Goal: Task Accomplishment & Management: Use online tool/utility

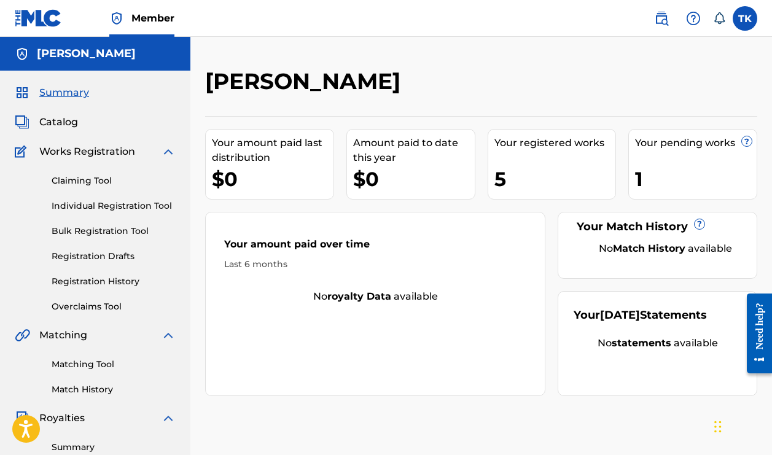
click at [643, 180] on div "1" at bounding box center [696, 179] width 122 height 28
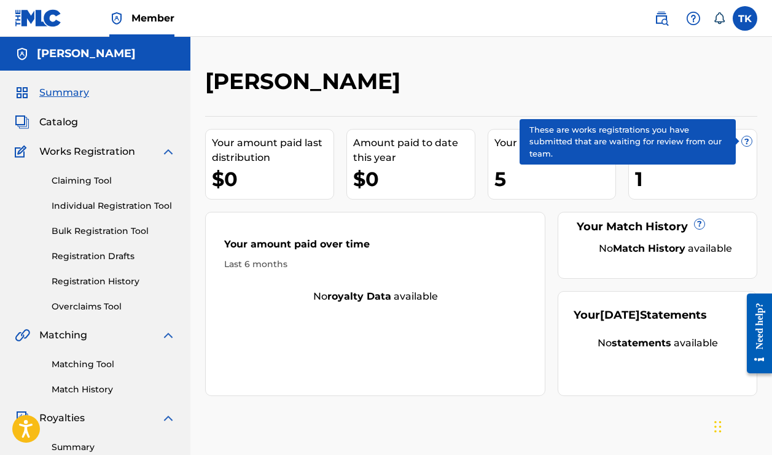
click at [745, 143] on span "?" at bounding box center [747, 141] width 10 height 10
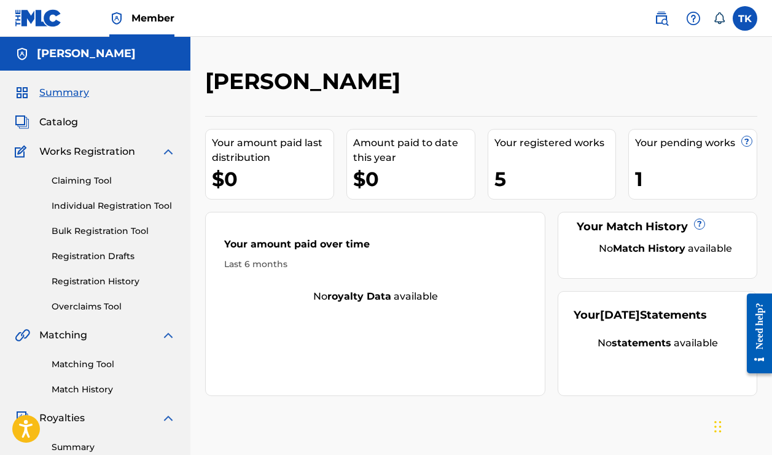
click at [90, 182] on link "Claiming Tool" at bounding box center [114, 180] width 124 height 13
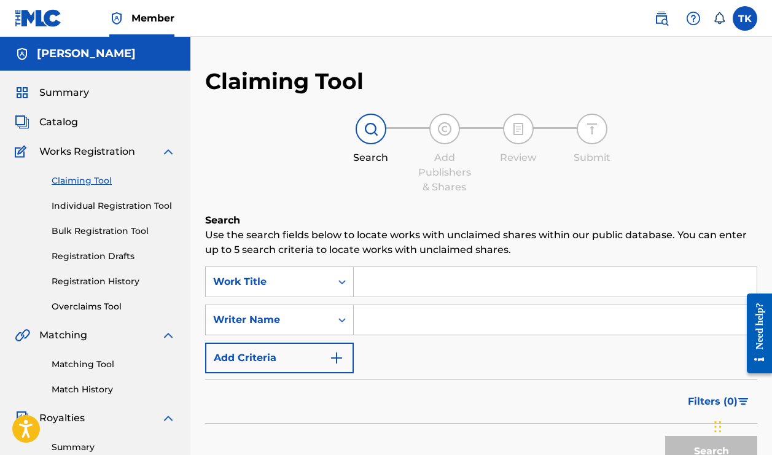
click at [386, 321] on input "Search Form" at bounding box center [555, 319] width 403 height 29
type input "[PERSON_NAME]"
click at [345, 362] on button "Add Criteria" at bounding box center [279, 358] width 149 height 31
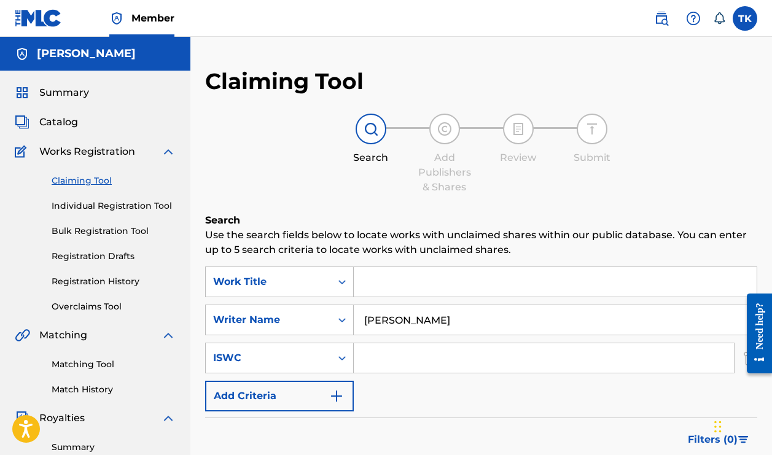
click at [386, 357] on input "Search Form" at bounding box center [544, 357] width 380 height 29
type input "T-334.442.851-5"
click at [440, 430] on div "Filters ( 0 )" at bounding box center [481, 440] width 552 height 44
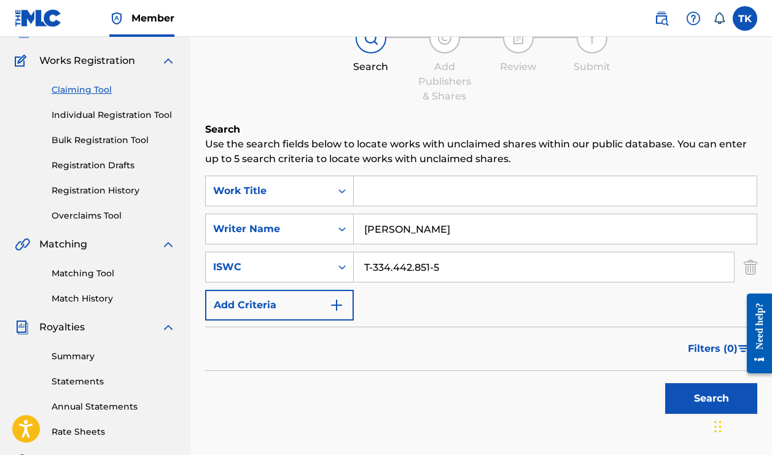
scroll to position [106, 0]
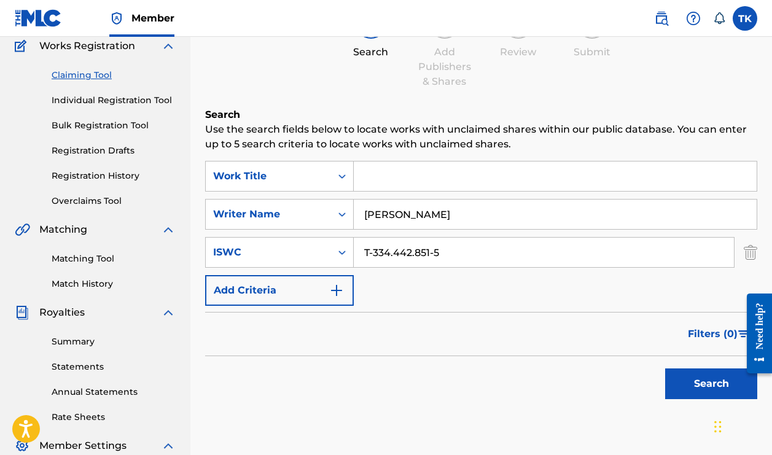
click at [710, 380] on button "Search" at bounding box center [711, 384] width 92 height 31
click at [341, 292] on img "Search Form" at bounding box center [336, 290] width 15 height 15
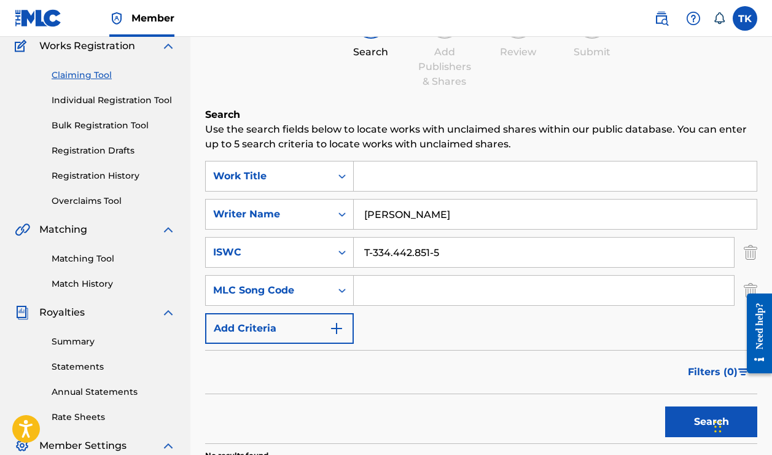
click at [378, 168] on input "Search Form" at bounding box center [555, 176] width 403 height 29
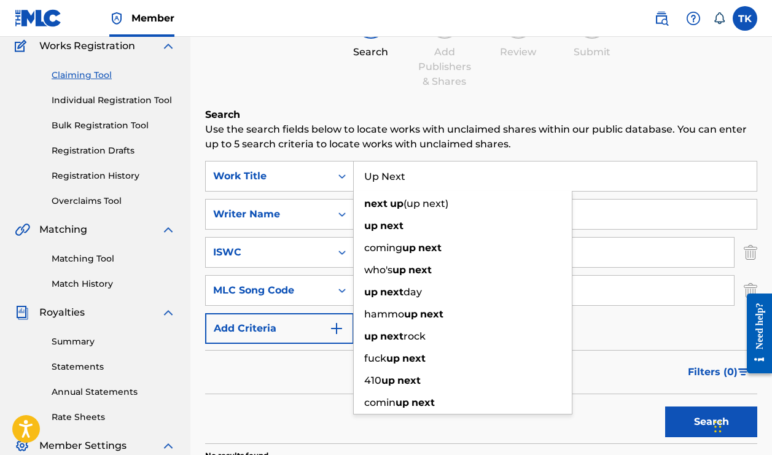
click at [390, 178] on input "Up Next" at bounding box center [555, 176] width 403 height 29
click at [606, 179] on input "Up Next" at bounding box center [555, 176] width 403 height 29
type input "Up Next"
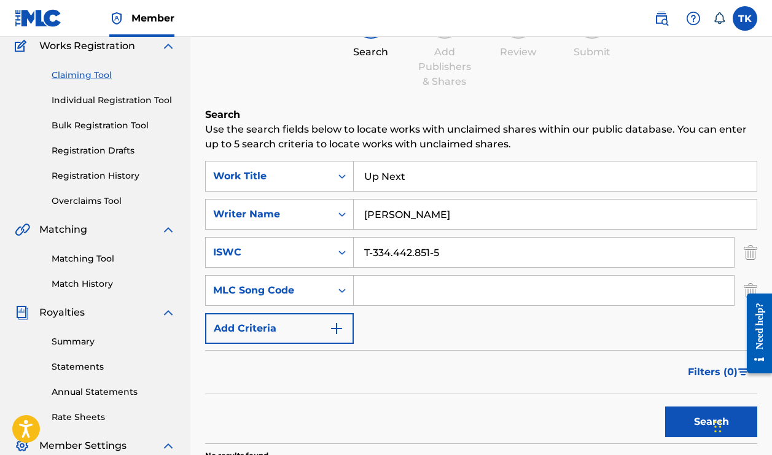
drag, startPoint x: 619, startPoint y: 195, endPoint x: 617, endPoint y: 273, distance: 77.4
click at [619, 203] on div "SearchWithCriteria5f020e10-ba0b-4bba-a55d-3816e359e0be Work Title Up Next Searc…" at bounding box center [481, 252] width 552 height 183
click at [683, 414] on button "Search" at bounding box center [711, 422] width 92 height 31
click at [683, 418] on button "Search" at bounding box center [711, 422] width 92 height 31
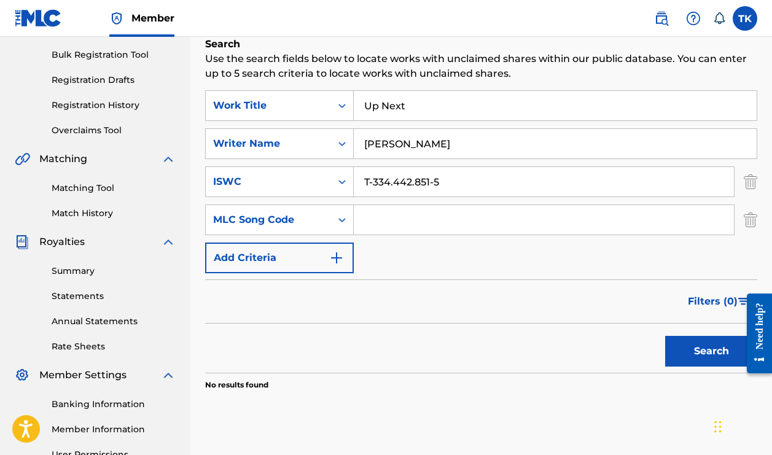
scroll to position [179, 0]
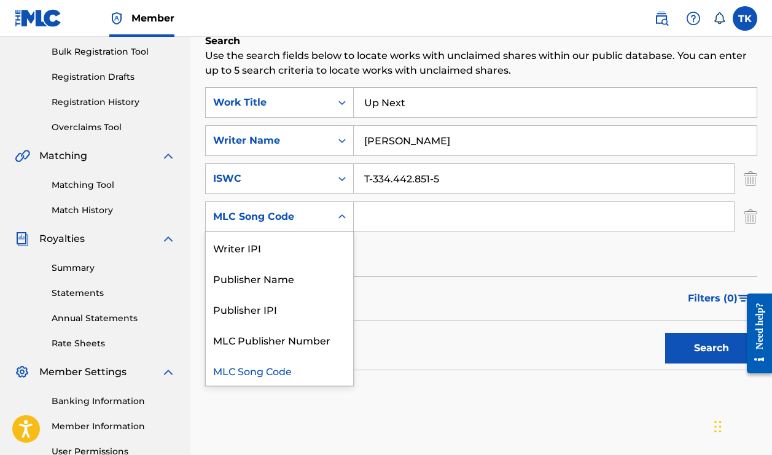
click at [344, 221] on icon "Search Form" at bounding box center [342, 217] width 12 height 12
click at [318, 254] on div "Writer IPI" at bounding box center [279, 247] width 147 height 31
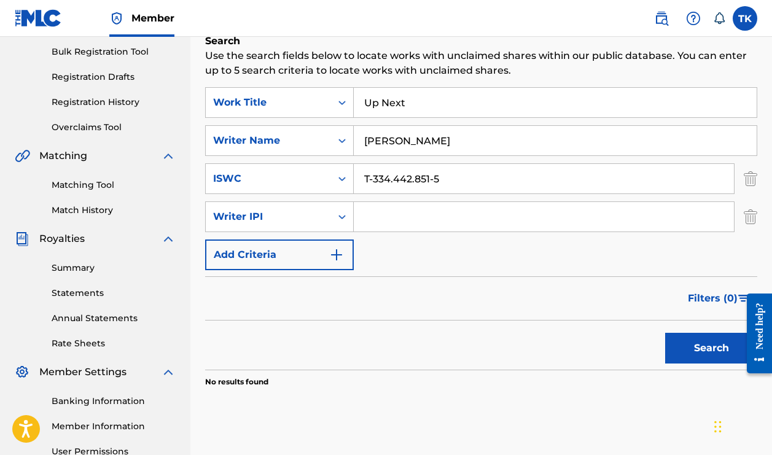
click at [405, 214] on input "Search Form" at bounding box center [544, 216] width 380 height 29
type input "00772669987"
click at [678, 356] on button "Search" at bounding box center [711, 348] width 92 height 31
click at [453, 178] on input "T-334.442.851-5" at bounding box center [544, 178] width 380 height 29
type input "T"
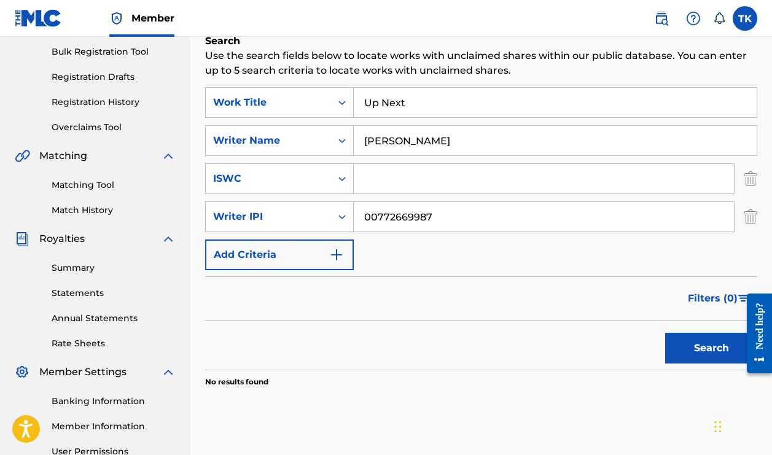
click at [437, 106] on input "Up Next" at bounding box center [555, 102] width 403 height 29
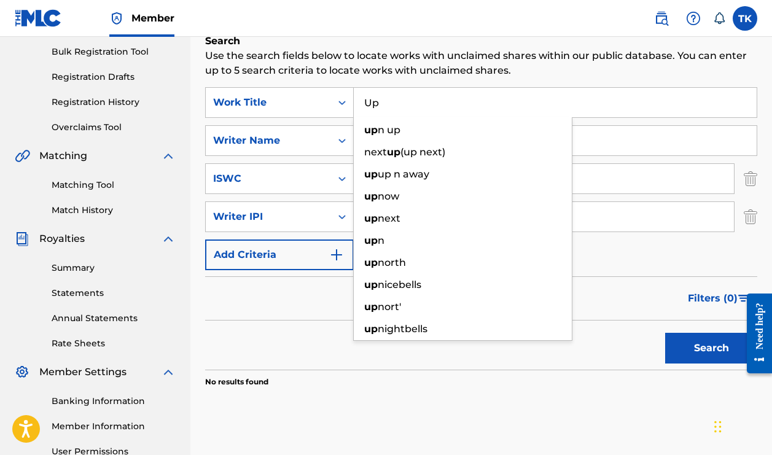
type input "U"
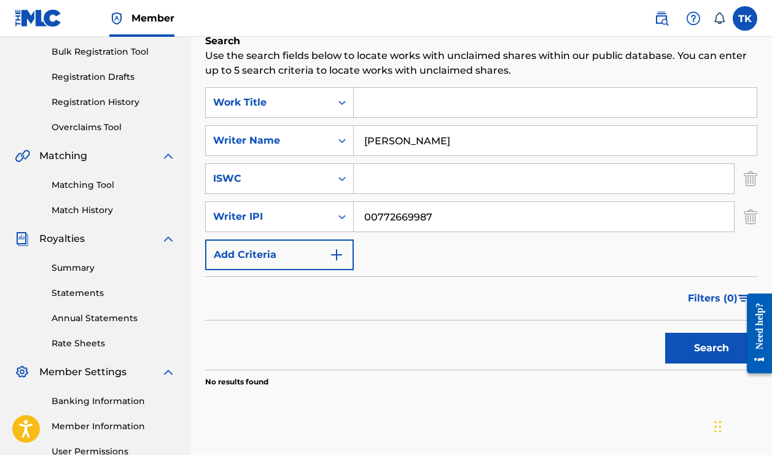
click at [697, 355] on button "Search" at bounding box center [711, 348] width 92 height 31
click at [509, 145] on input "[PERSON_NAME]" at bounding box center [555, 140] width 403 height 29
type input "T"
click at [709, 349] on button "Search" at bounding box center [711, 348] width 92 height 31
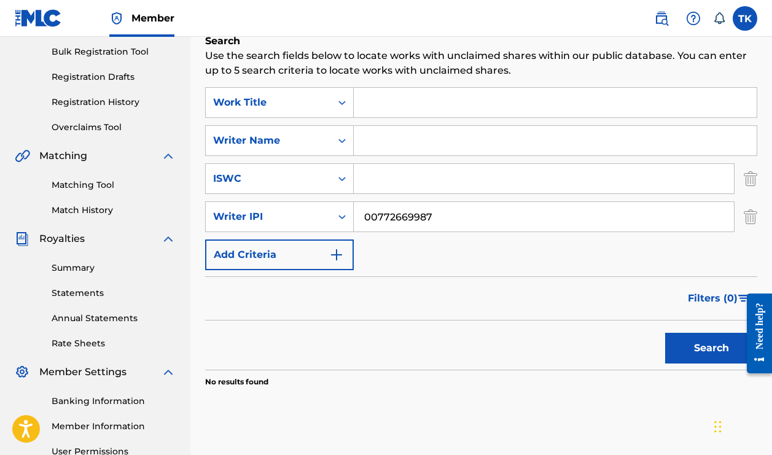
click at [93, 189] on link "Matching Tool" at bounding box center [114, 185] width 124 height 13
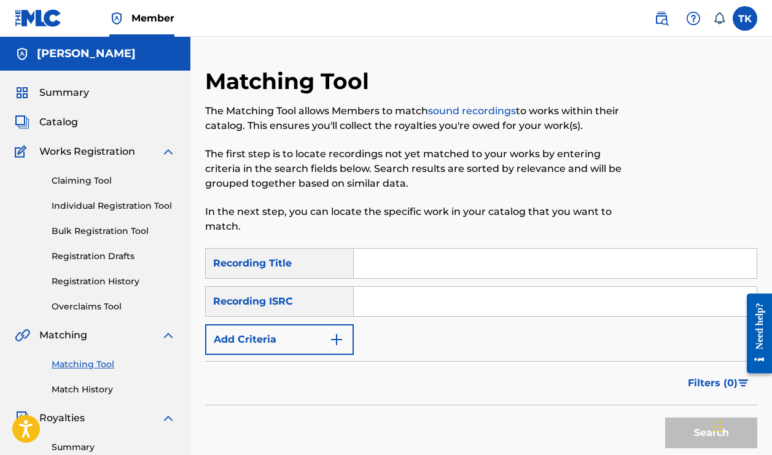
click at [342, 339] on img "Search Form" at bounding box center [336, 339] width 15 height 15
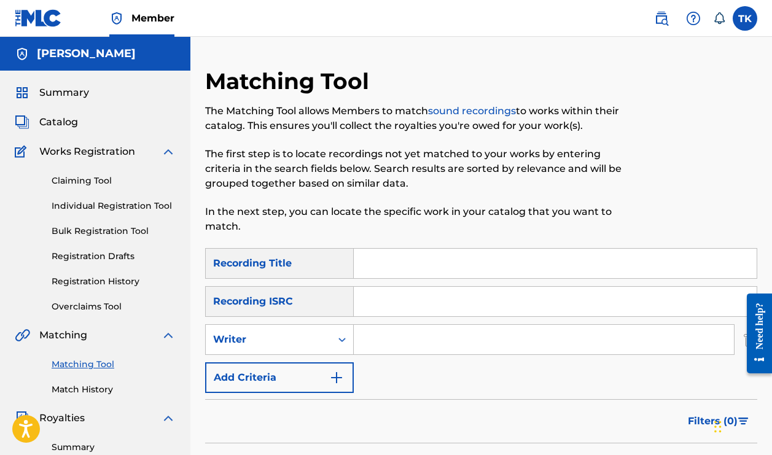
click at [343, 378] on img "Search Form" at bounding box center [336, 377] width 15 height 15
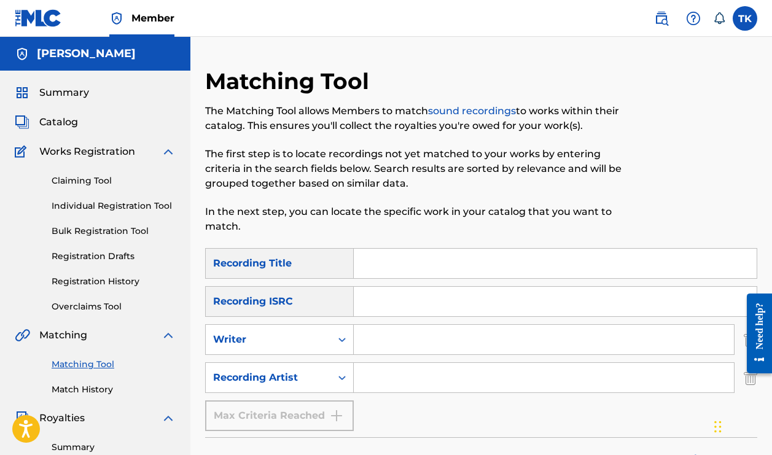
click at [375, 382] on input "Search Form" at bounding box center [544, 377] width 380 height 29
type input "Loudpack Palmz"
click at [505, 421] on div "SearchWithCriteriaab7ccf91-4107-4138-bcfa-e281e96a1665 Recording Title SearchWi…" at bounding box center [481, 339] width 552 height 183
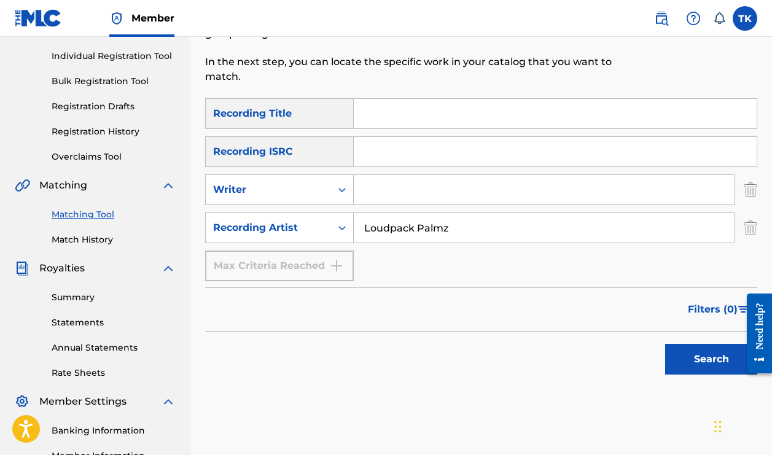
scroll to position [162, 0]
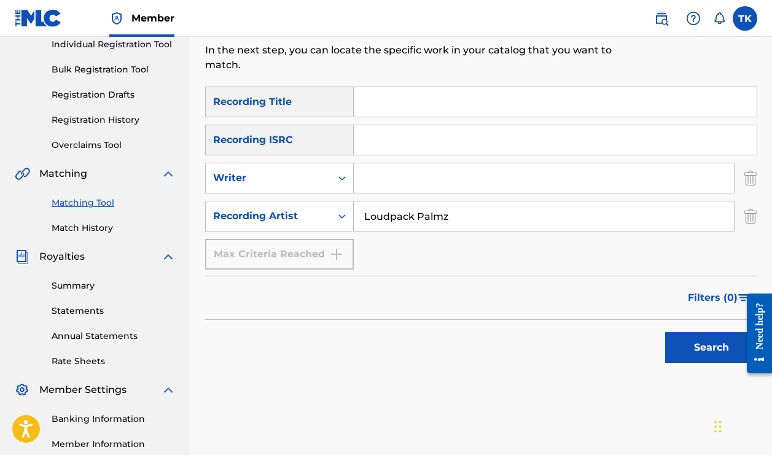
click at [712, 350] on button "Search" at bounding box center [711, 347] width 92 height 31
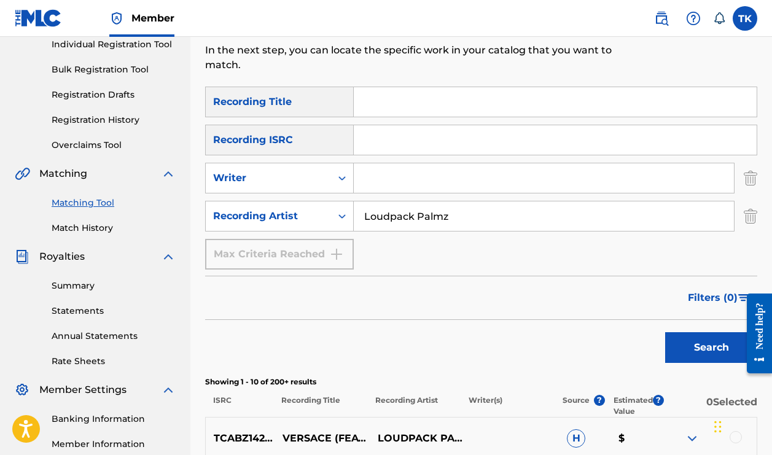
click at [559, 305] on div "Filters ( 0 )" at bounding box center [481, 298] width 552 height 44
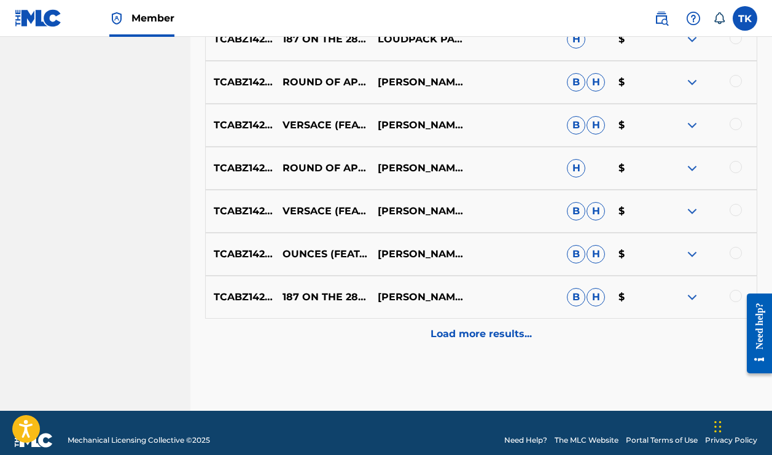
scroll to position [705, 0]
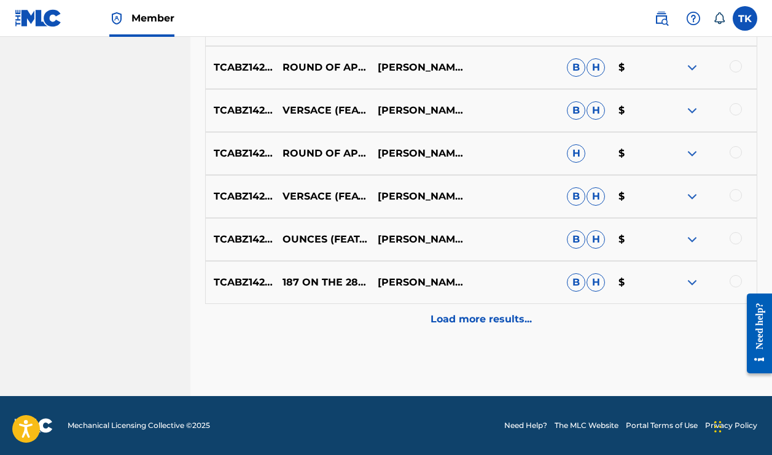
click at [509, 321] on p "Load more results..." at bounding box center [481, 319] width 101 height 15
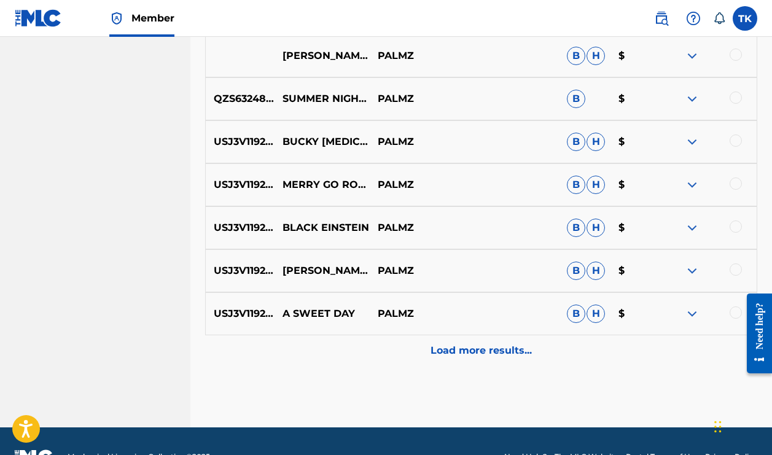
scroll to position [1104, 0]
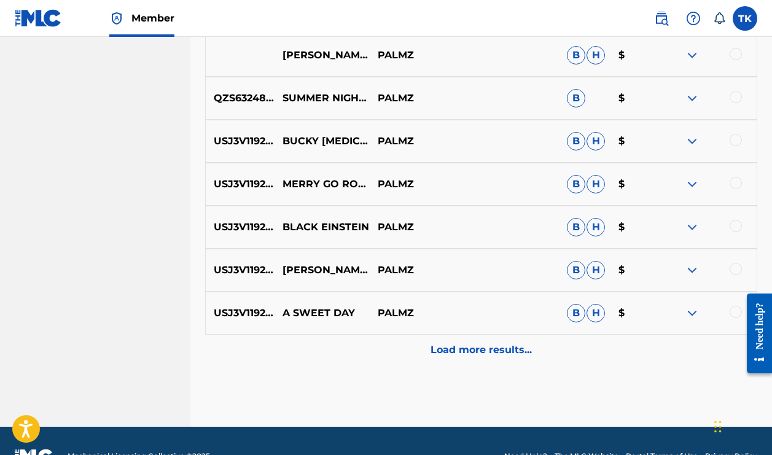
click at [442, 348] on p "Load more results..." at bounding box center [481, 350] width 101 height 15
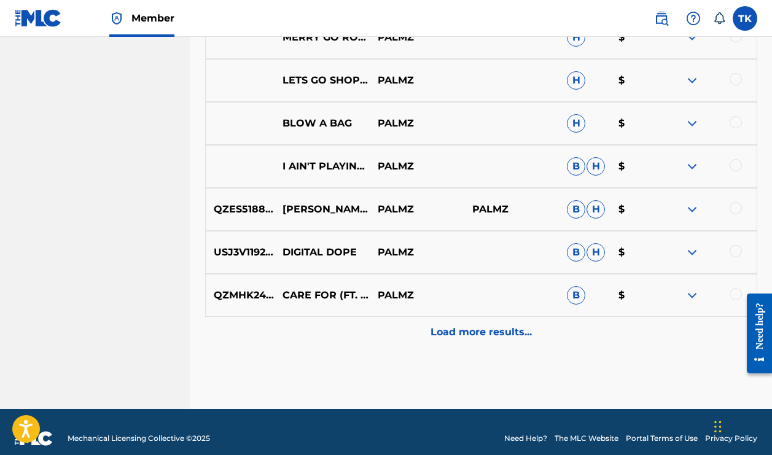
scroll to position [1556, 0]
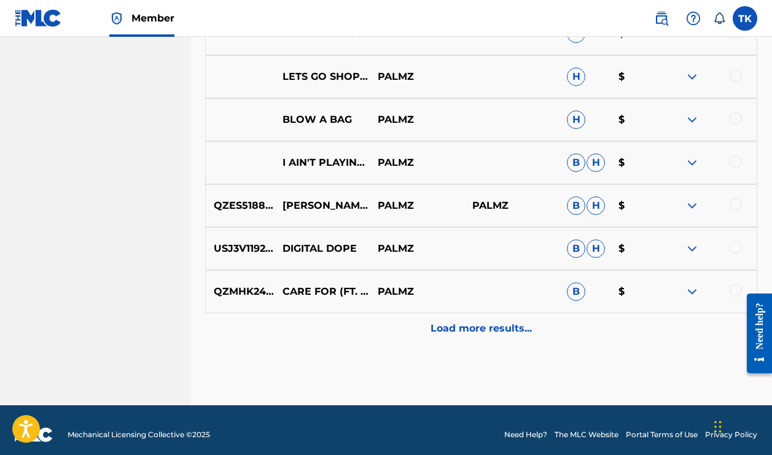
click at [466, 331] on p "Load more results..." at bounding box center [481, 328] width 101 height 15
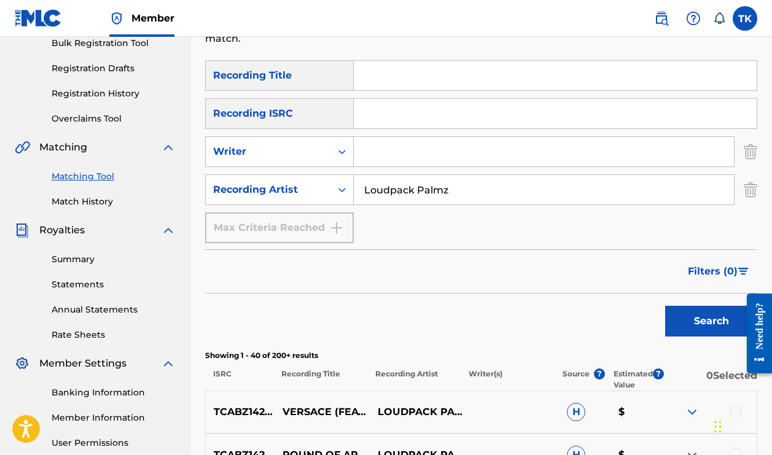
scroll to position [187, 0]
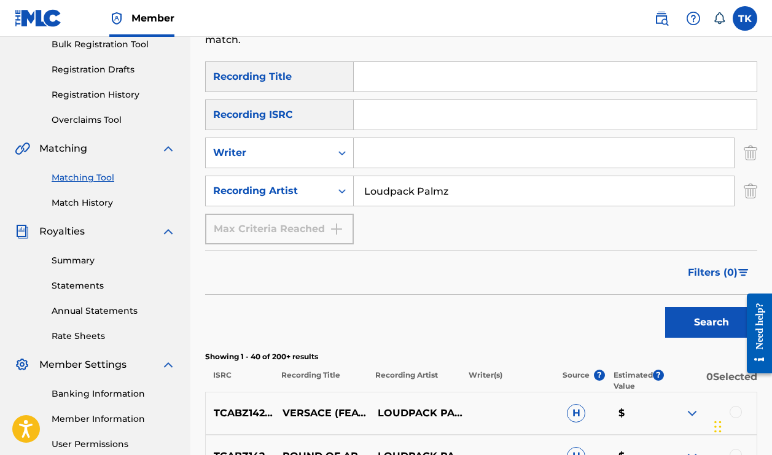
click at [387, 155] on input "Search Form" at bounding box center [544, 152] width 380 height 29
type input "[PERSON_NAME]"
click at [679, 329] on button "Search" at bounding box center [711, 322] width 92 height 31
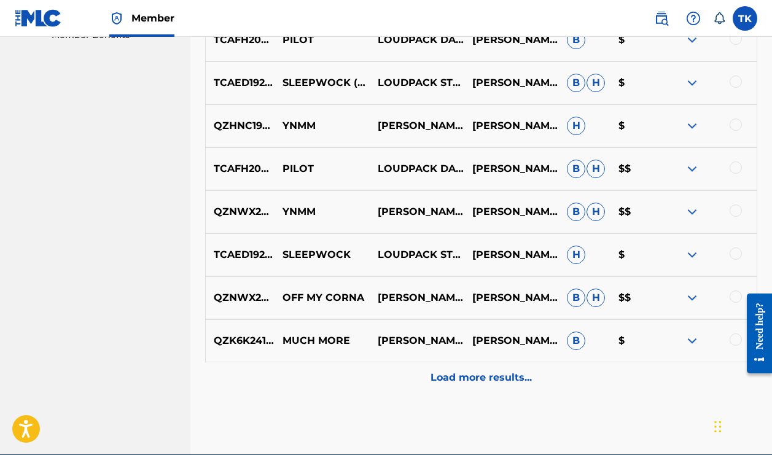
scroll to position [649, 0]
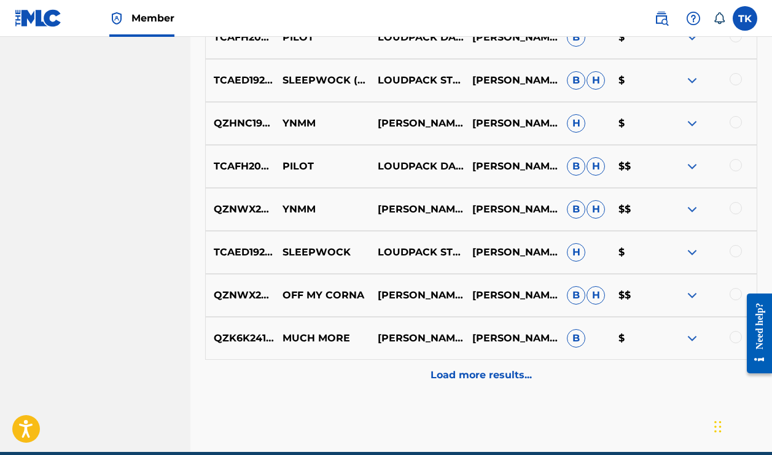
click at [511, 378] on p "Load more results..." at bounding box center [481, 375] width 101 height 15
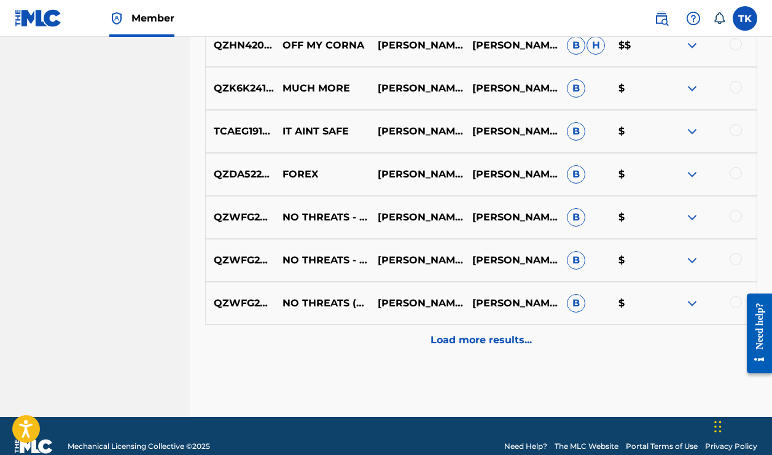
scroll to position [1115, 0]
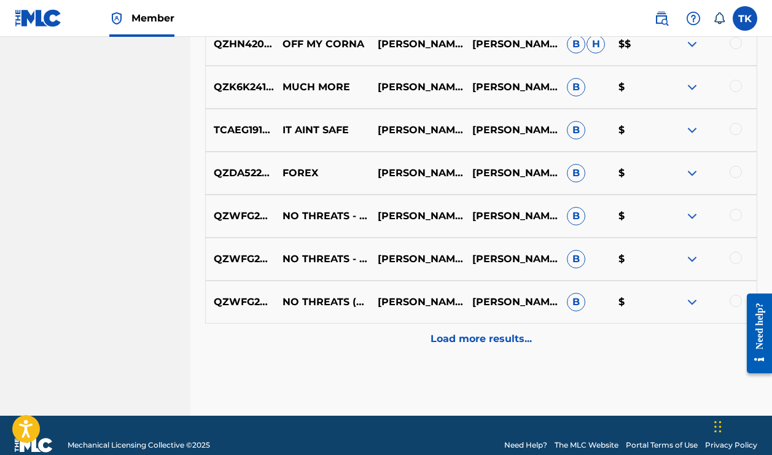
click at [493, 347] on div "Load more results..." at bounding box center [481, 339] width 552 height 31
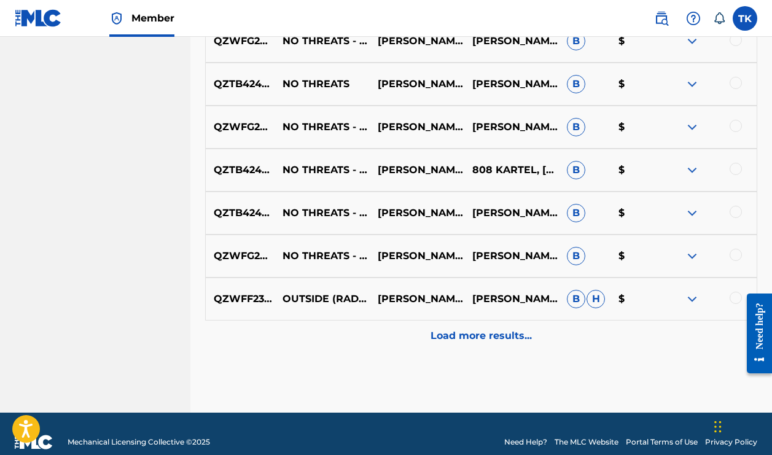
scroll to position [1565, 0]
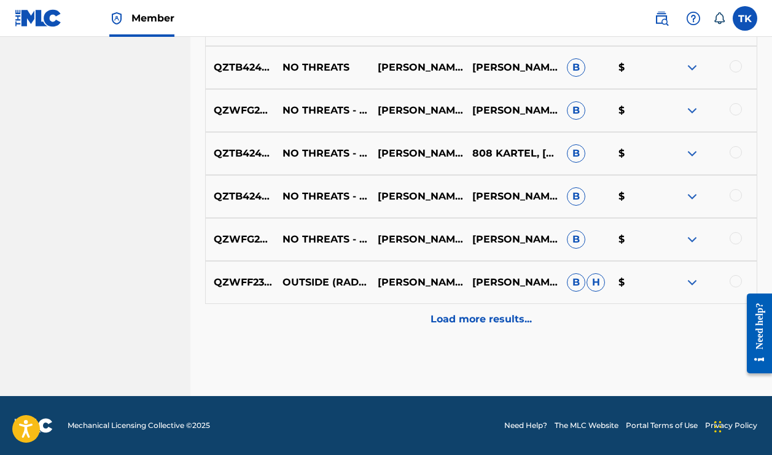
click at [469, 322] on p "Load more results..." at bounding box center [481, 319] width 101 height 15
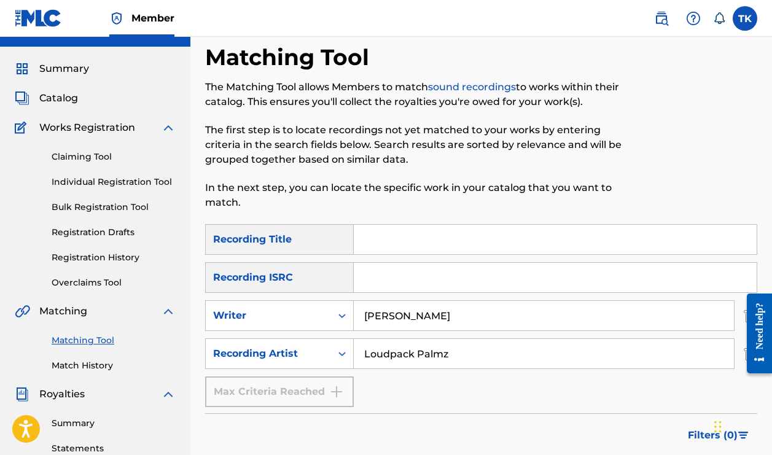
scroll to position [22, 0]
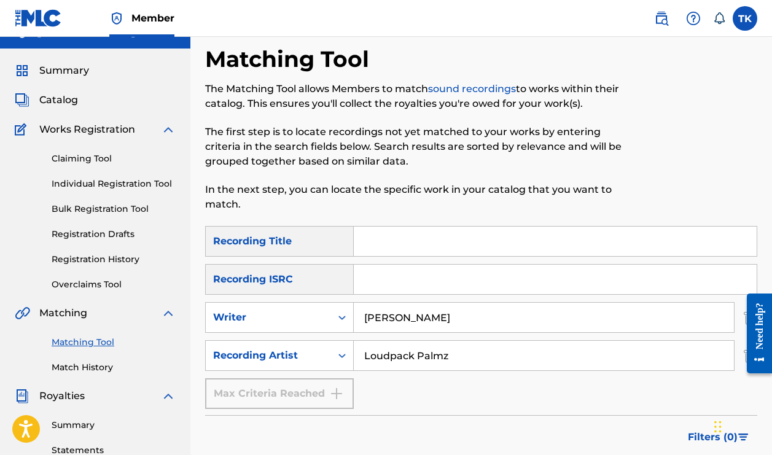
click at [128, 183] on link "Individual Registration Tool" at bounding box center [114, 184] width 124 height 13
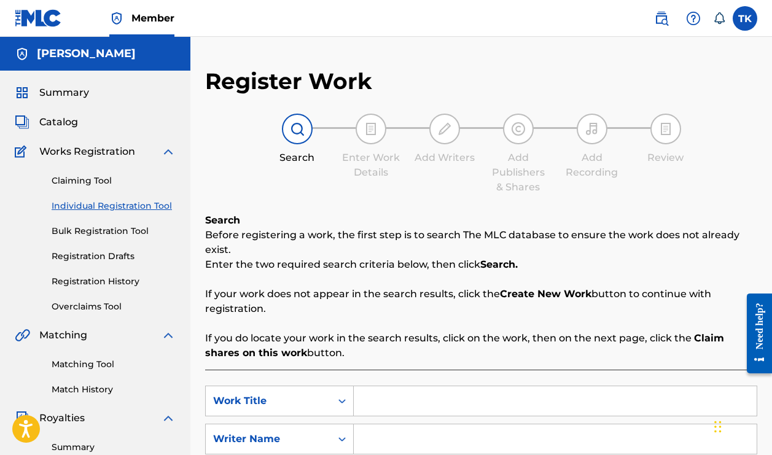
click at [114, 286] on link "Registration History" at bounding box center [114, 281] width 124 height 13
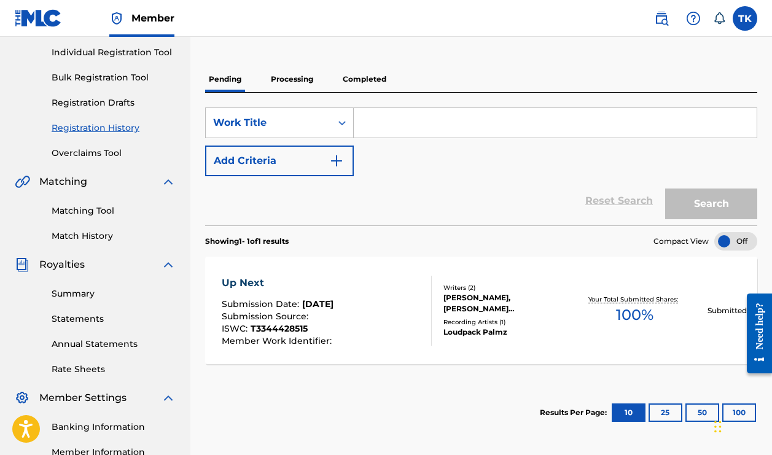
scroll to position [154, 0]
